Goal: Transaction & Acquisition: Purchase product/service

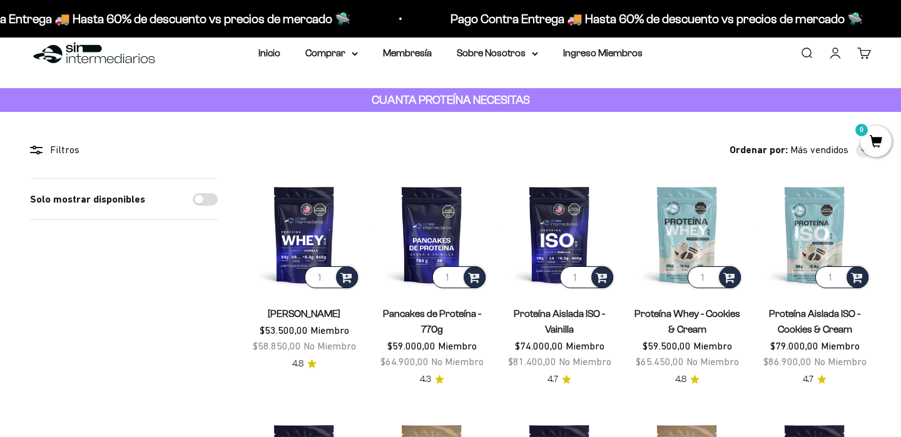
scroll to position [27, 0]
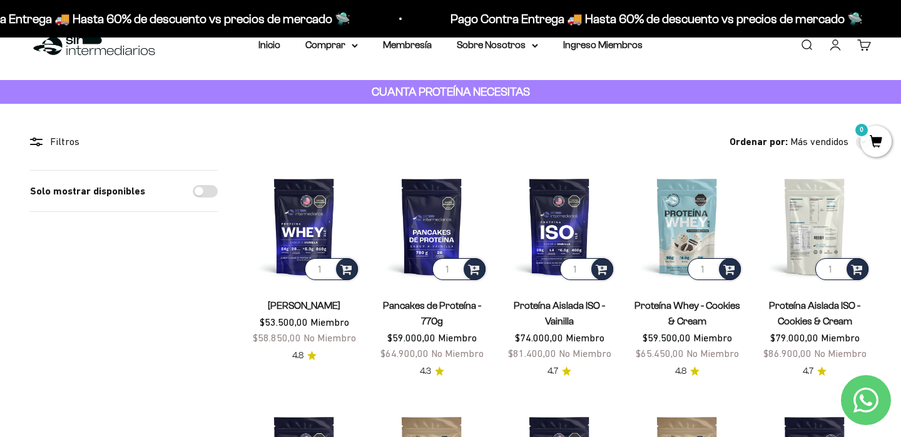
click at [806, 216] on img at bounding box center [814, 226] width 113 height 113
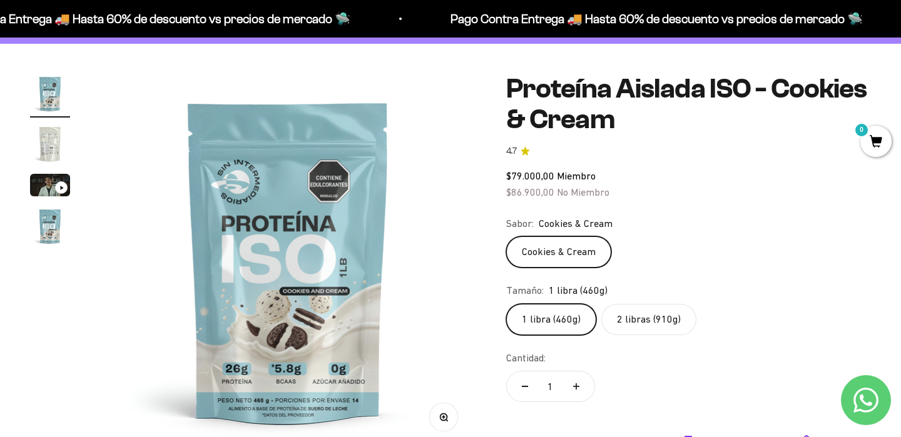
click at [622, 316] on label "2 libras (910g)" at bounding box center [648, 319] width 95 height 31
click at [506, 304] on input "2 libras (910g)" at bounding box center [506, 303] width 1 height 1
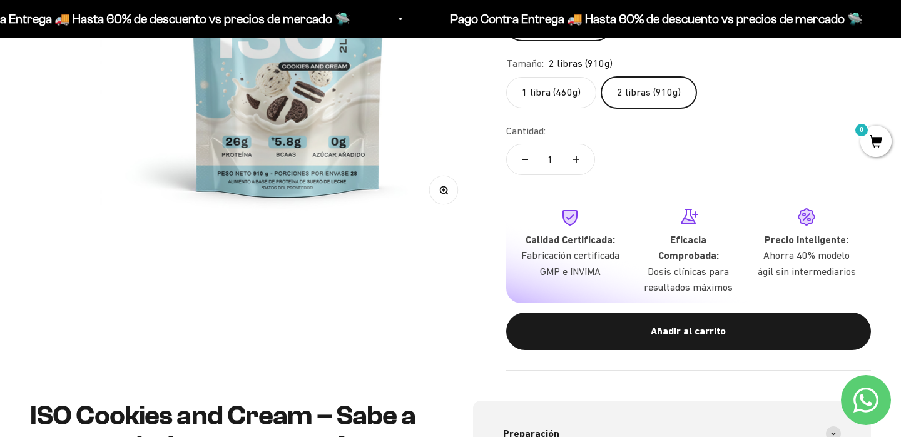
scroll to position [332, 0]
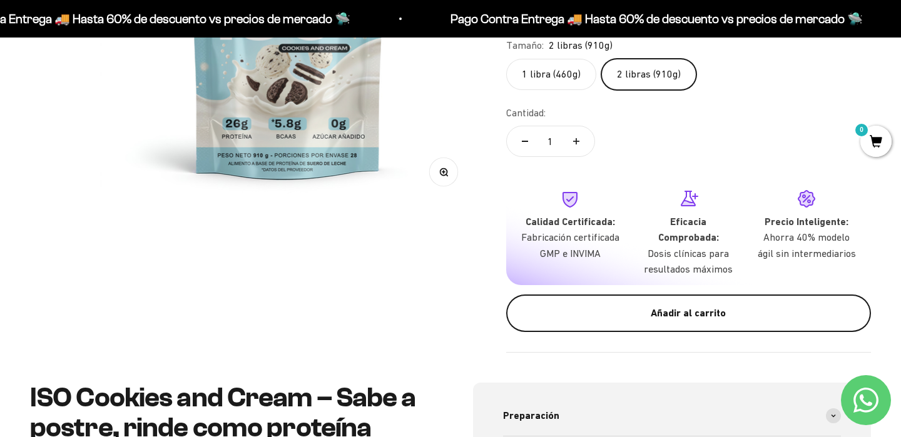
click at [623, 321] on div "Añadir al carrito" at bounding box center [688, 313] width 315 height 16
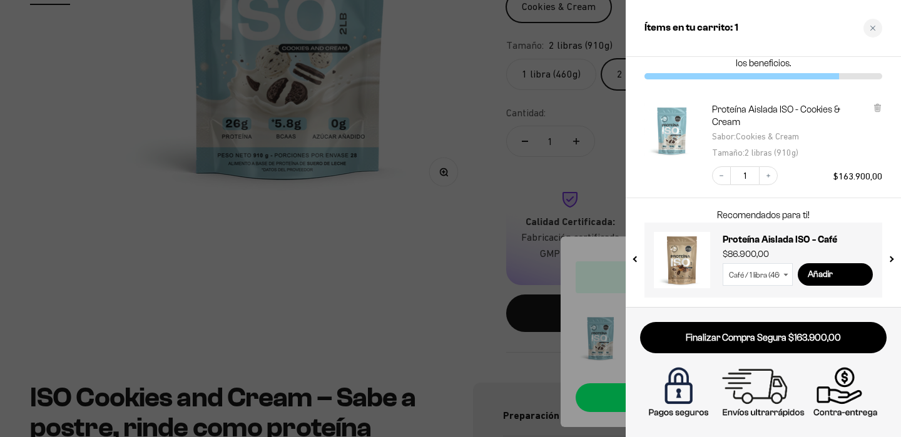
scroll to position [0, 0]
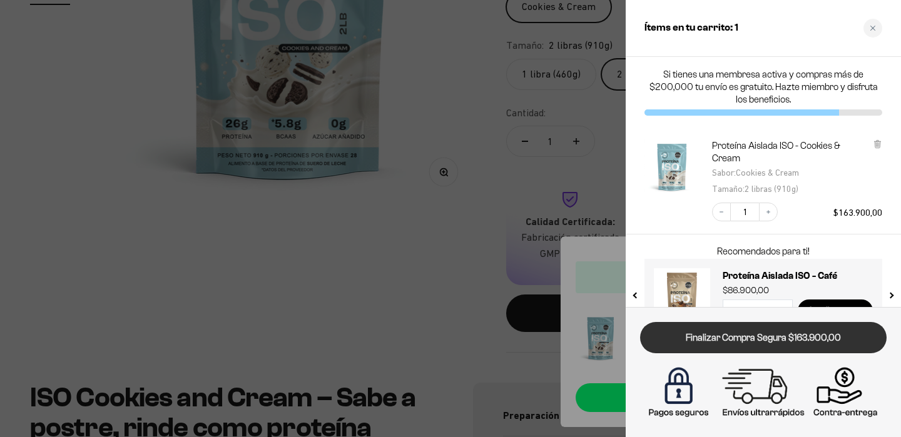
click at [765, 332] on link "Finalizar Compra Segura $163.900,00" at bounding box center [763, 338] width 246 height 32
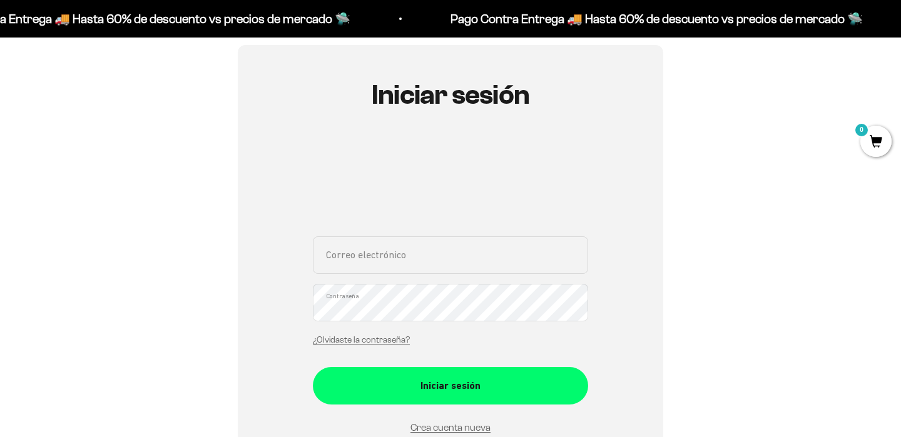
scroll to position [115, 0]
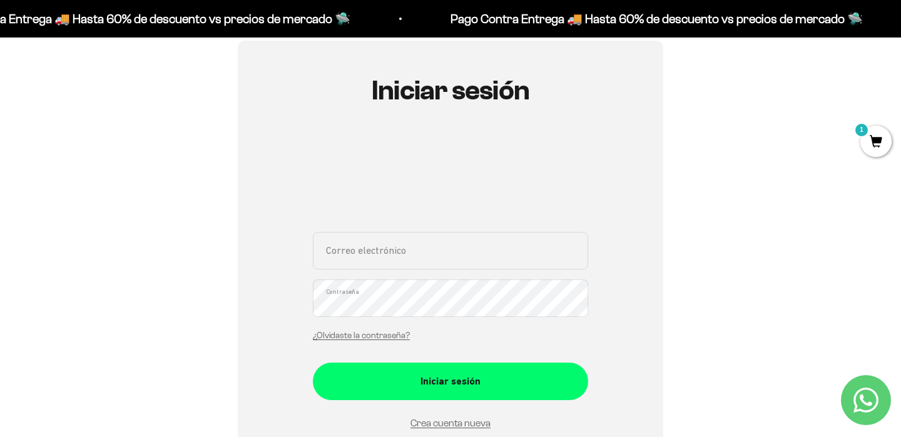
click at [435, 255] on input "Correo electrónico" at bounding box center [450, 251] width 275 height 38
type input "sylviacs"
